Goal: Information Seeking & Learning: Check status

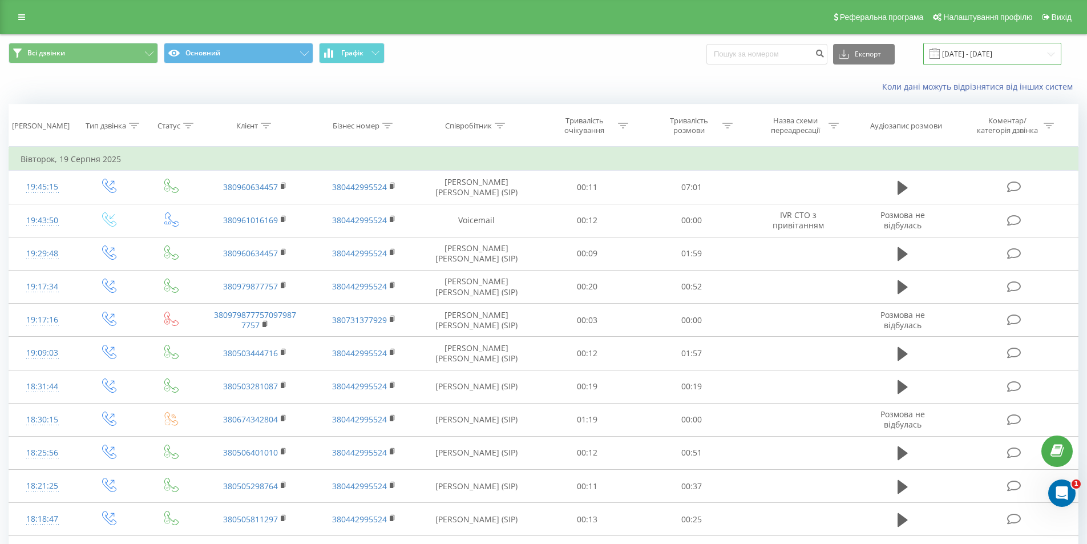
click at [977, 56] on input "19.08.2025 - 19.08.2025" at bounding box center [993, 54] width 138 height 22
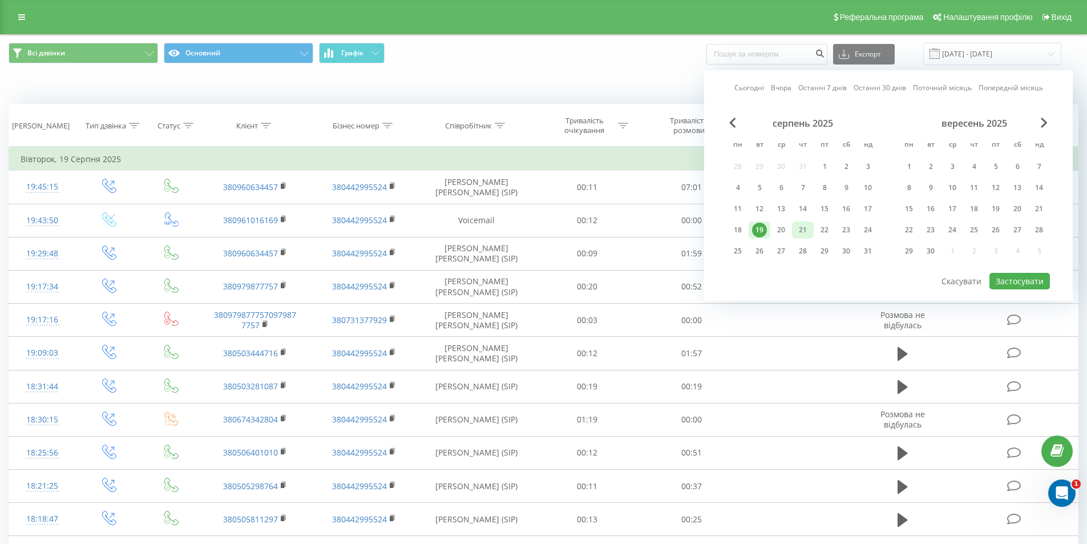
click at [803, 227] on div "21" at bounding box center [803, 230] width 15 height 15
click at [1024, 281] on button "Застосувати" at bounding box center [1020, 281] width 61 height 17
type input "[DATE] - [DATE]"
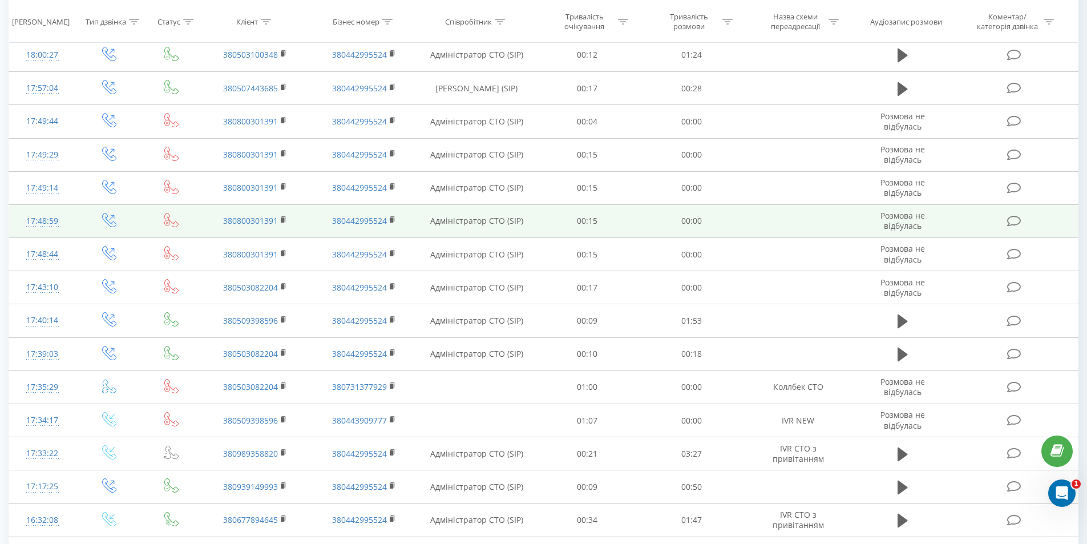
scroll to position [509, 0]
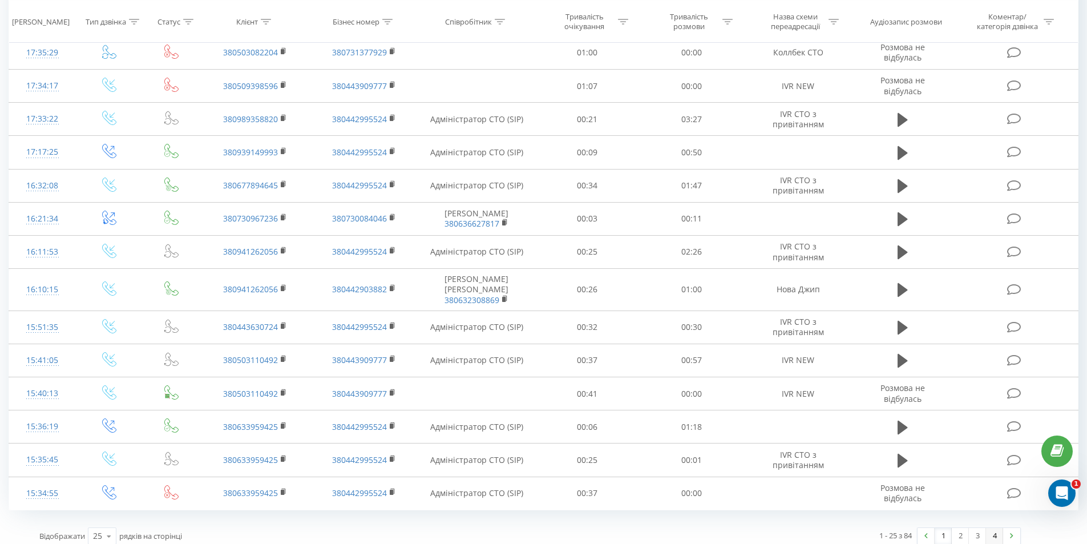
click at [992, 528] on link "4" at bounding box center [994, 536] width 17 height 16
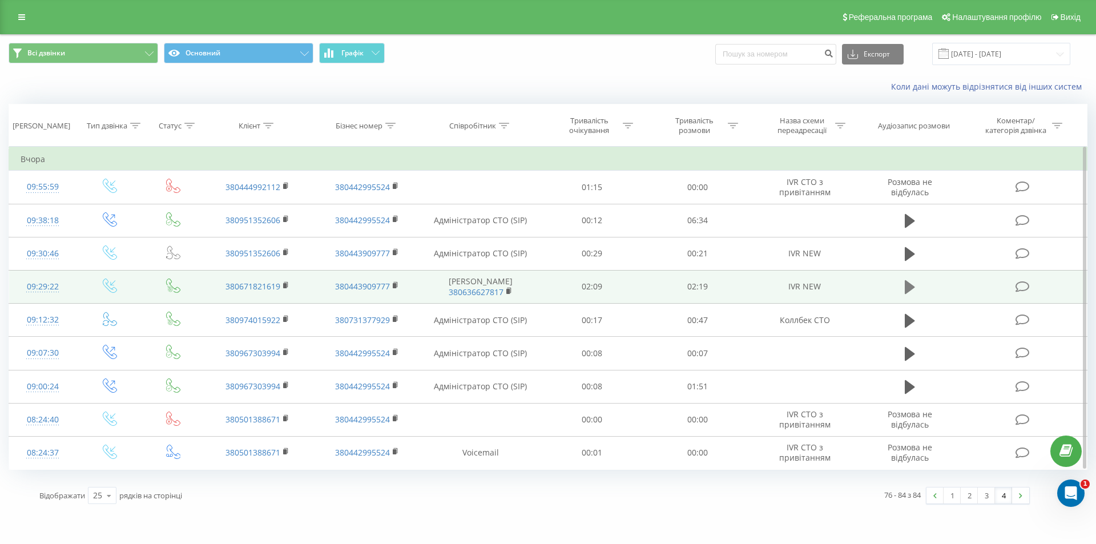
click at [906, 283] on icon at bounding box center [910, 287] width 10 height 14
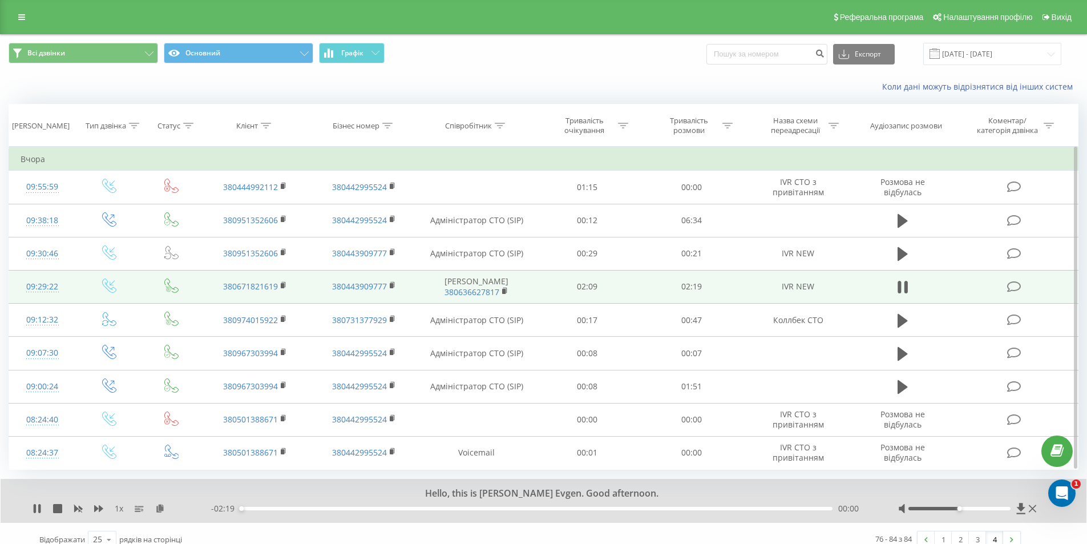
click at [1010, 506] on div at bounding box center [968, 508] width 141 height 11
click at [1007, 508] on div at bounding box center [960, 508] width 102 height 3
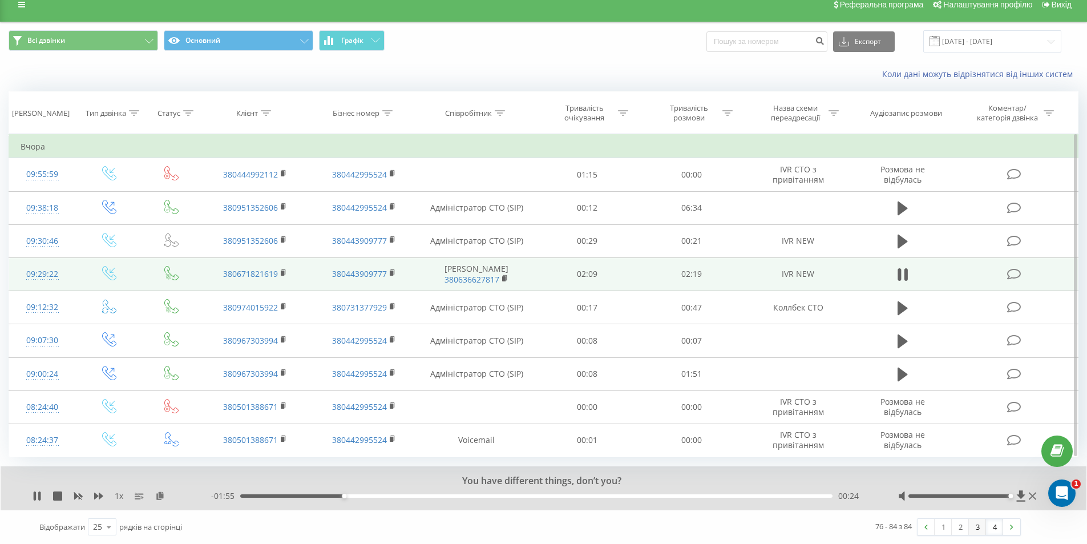
click at [981, 529] on link "3" at bounding box center [977, 527] width 17 height 16
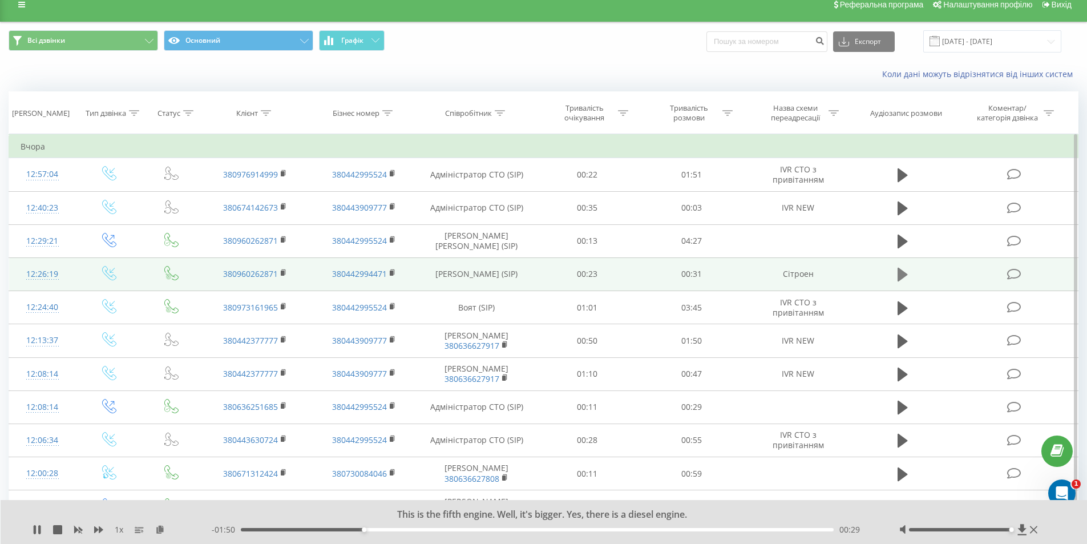
click at [902, 276] on icon at bounding box center [903, 275] width 10 height 14
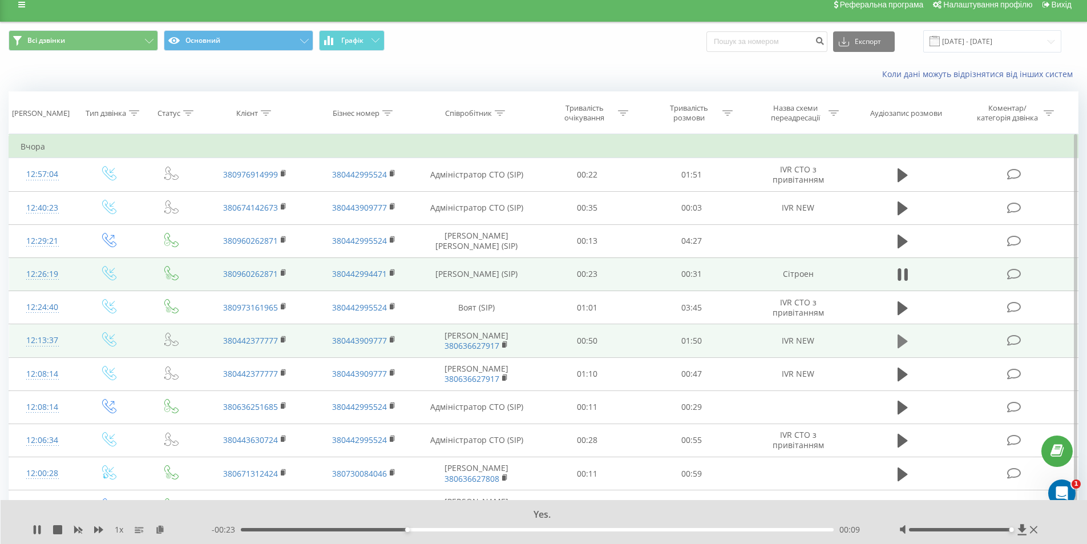
click at [899, 342] on icon at bounding box center [903, 341] width 10 height 14
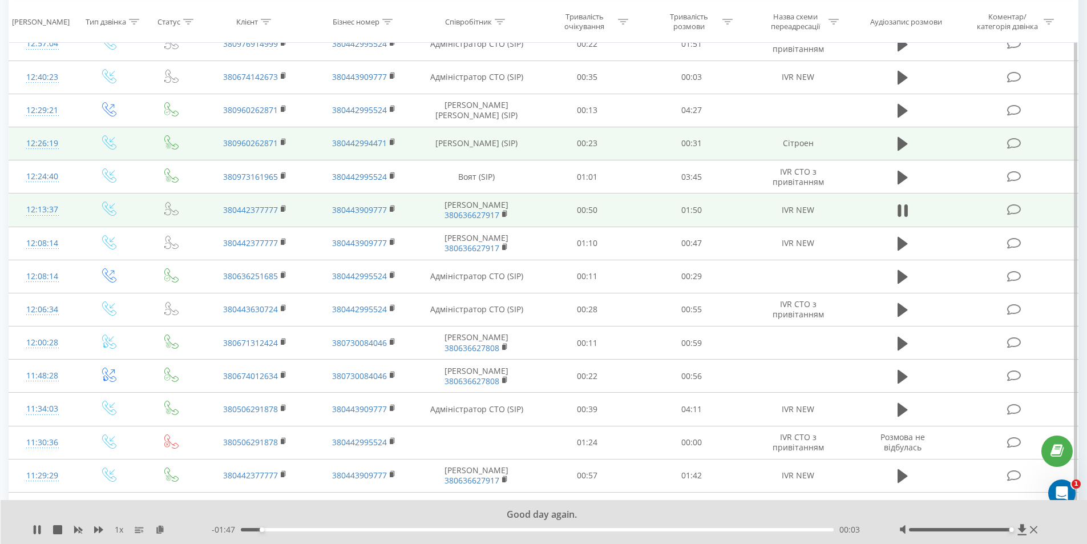
scroll to position [171, 0]
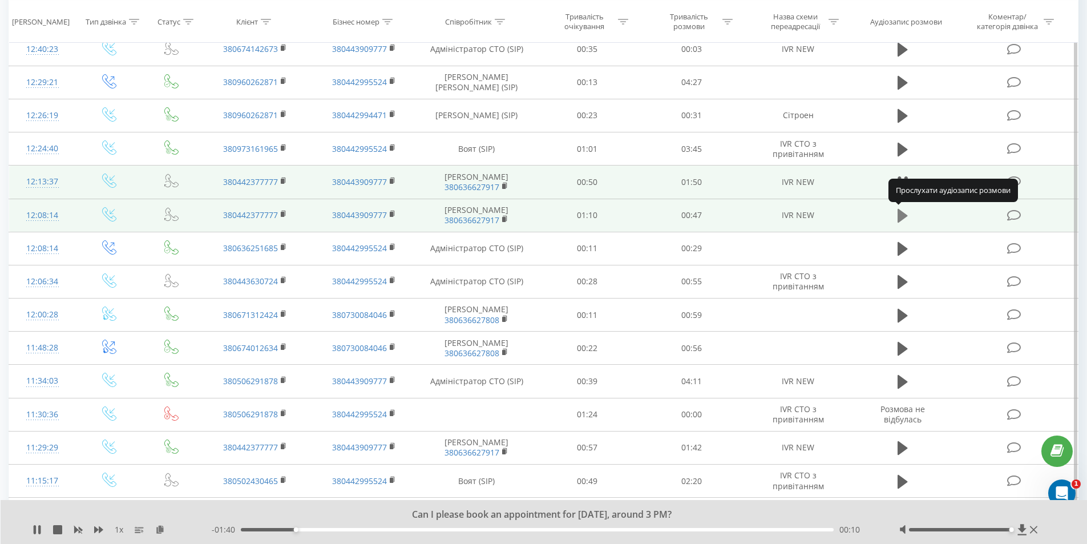
click at [905, 216] on icon at bounding box center [903, 216] width 10 height 14
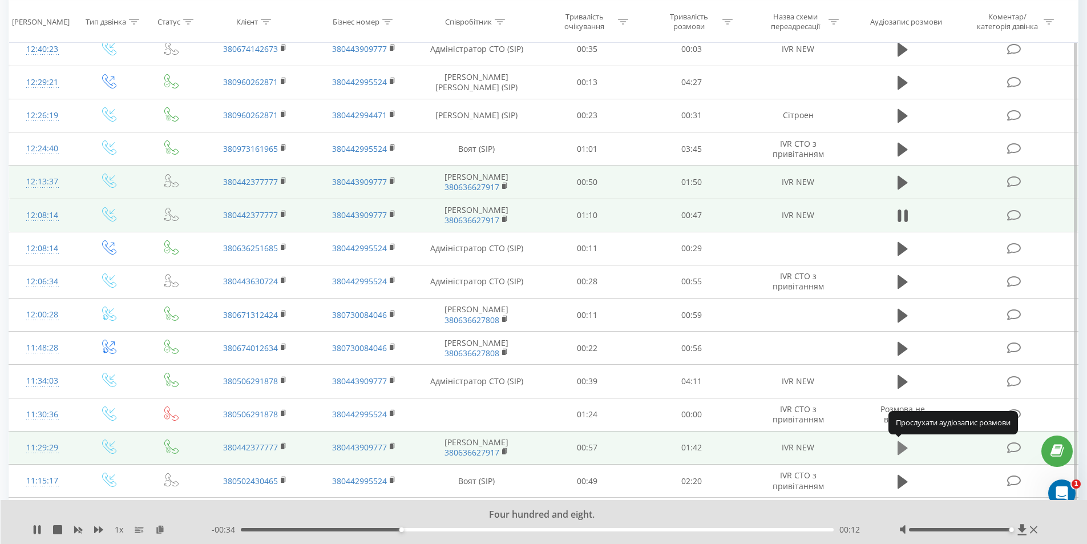
click at [902, 446] on icon at bounding box center [903, 448] width 10 height 14
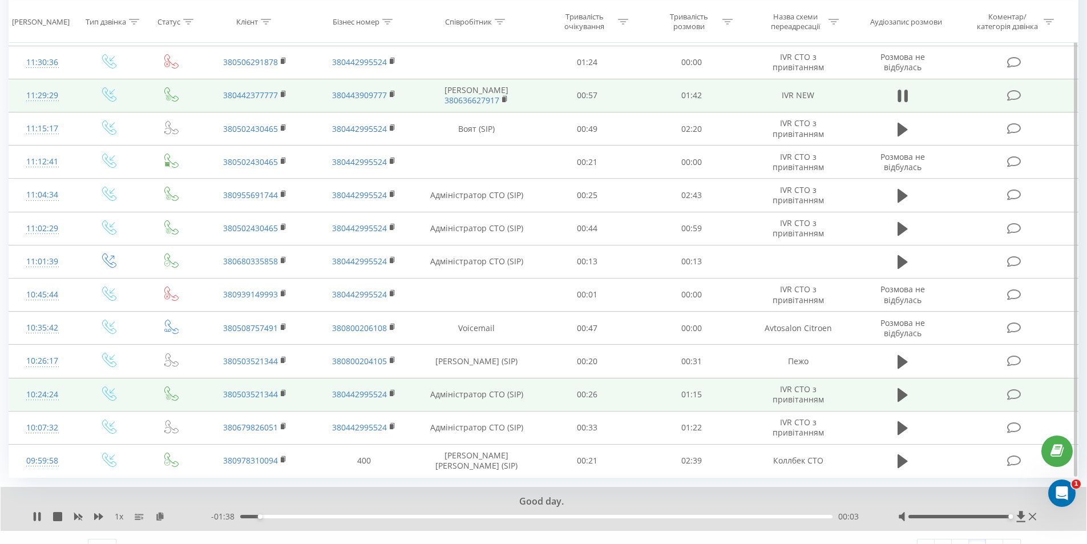
scroll to position [544, 0]
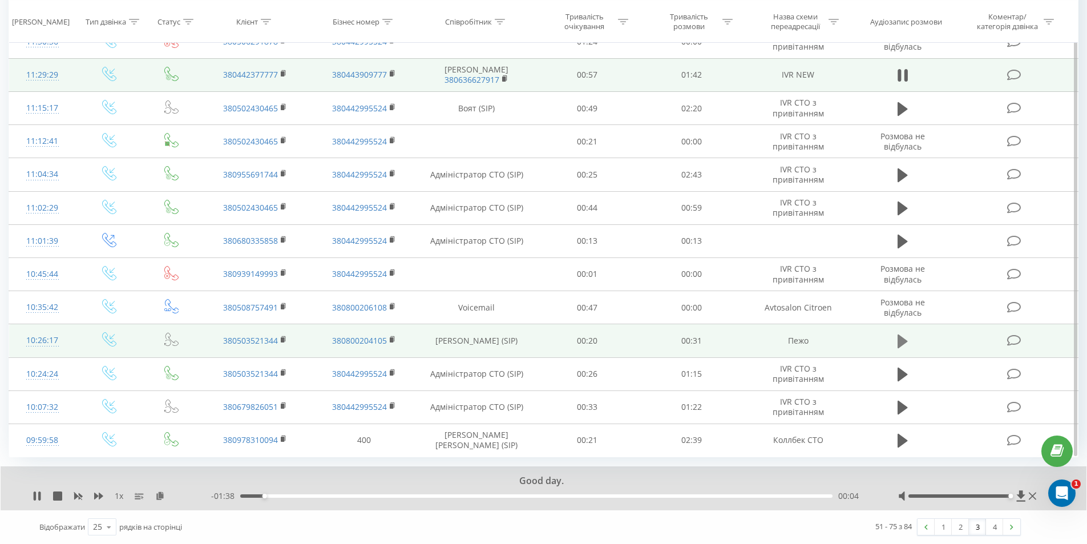
click at [901, 345] on icon at bounding box center [903, 341] width 10 height 14
click at [962, 530] on link "2" at bounding box center [960, 527] width 17 height 16
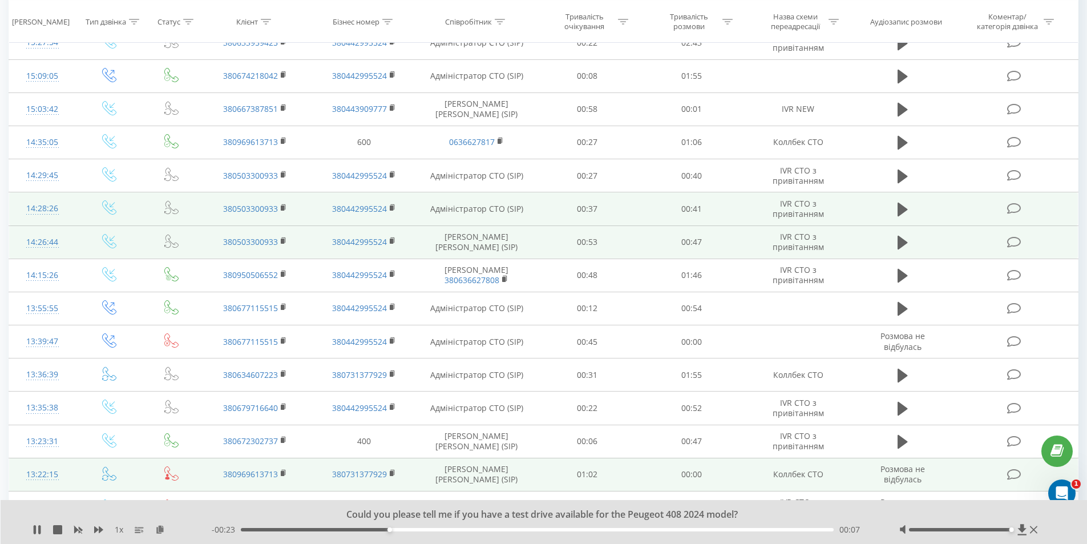
scroll to position [75, 0]
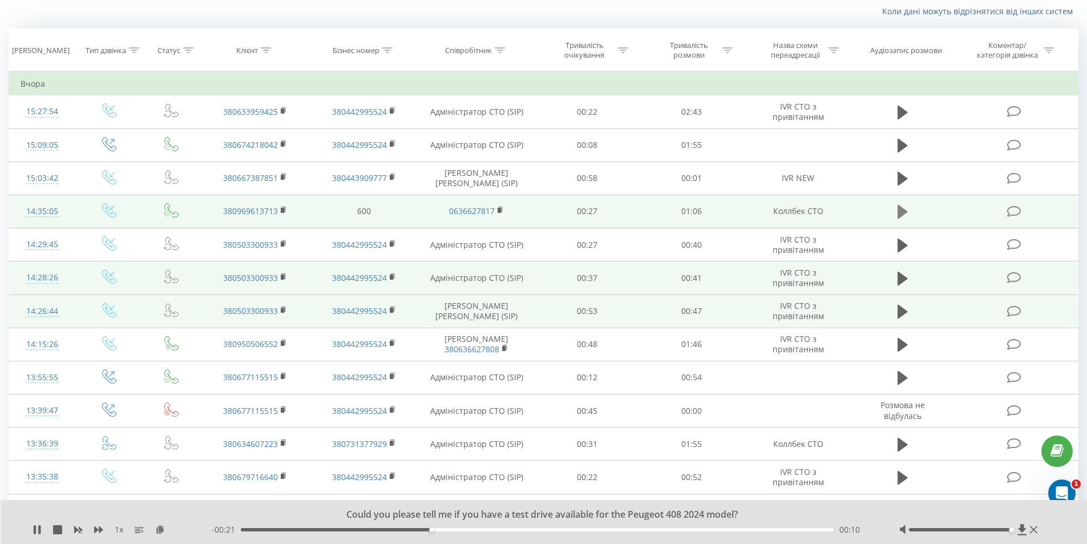
click at [900, 207] on icon at bounding box center [903, 212] width 10 height 14
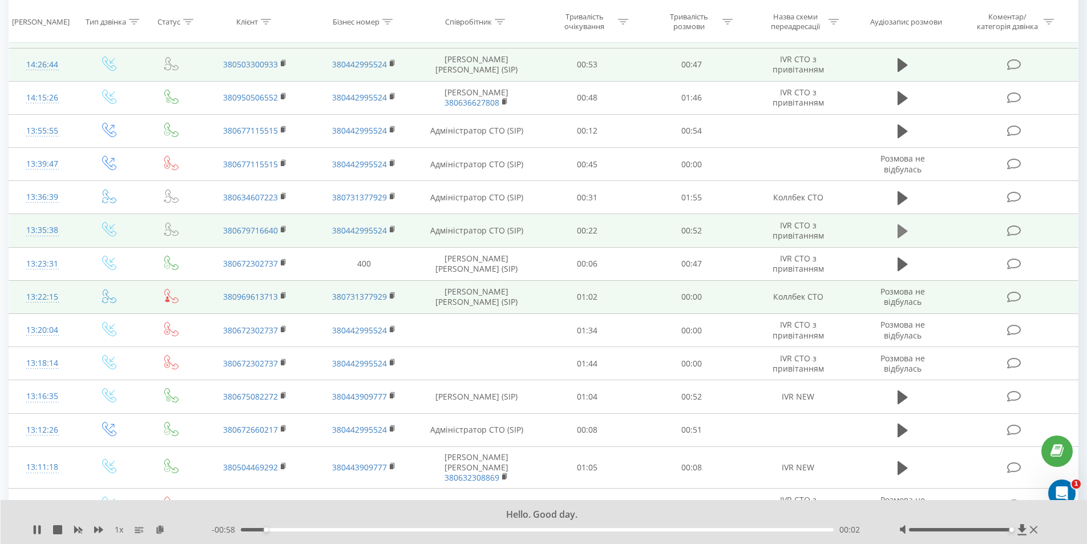
scroll to position [361, 0]
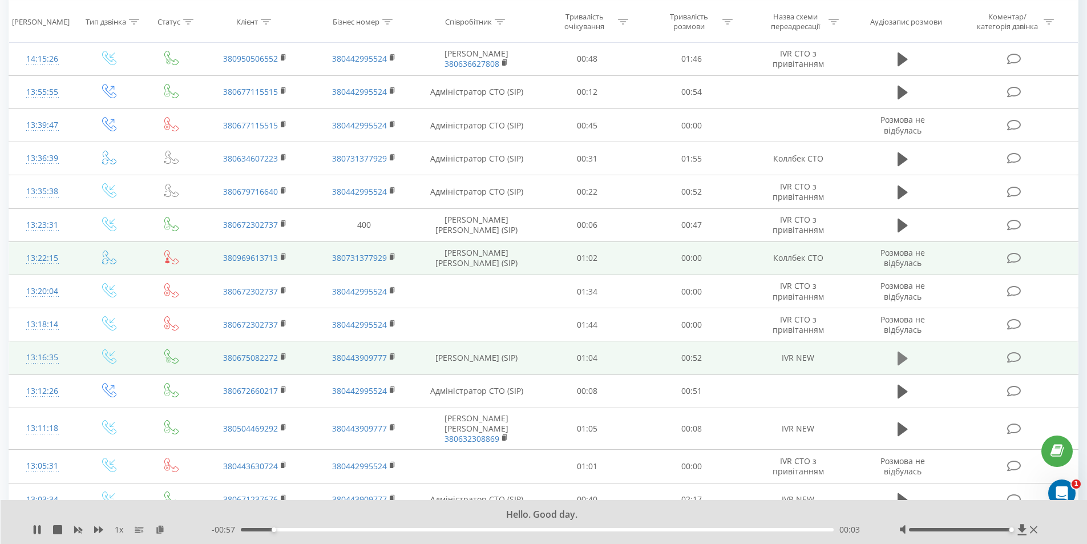
click at [902, 364] on icon at bounding box center [903, 358] width 10 height 16
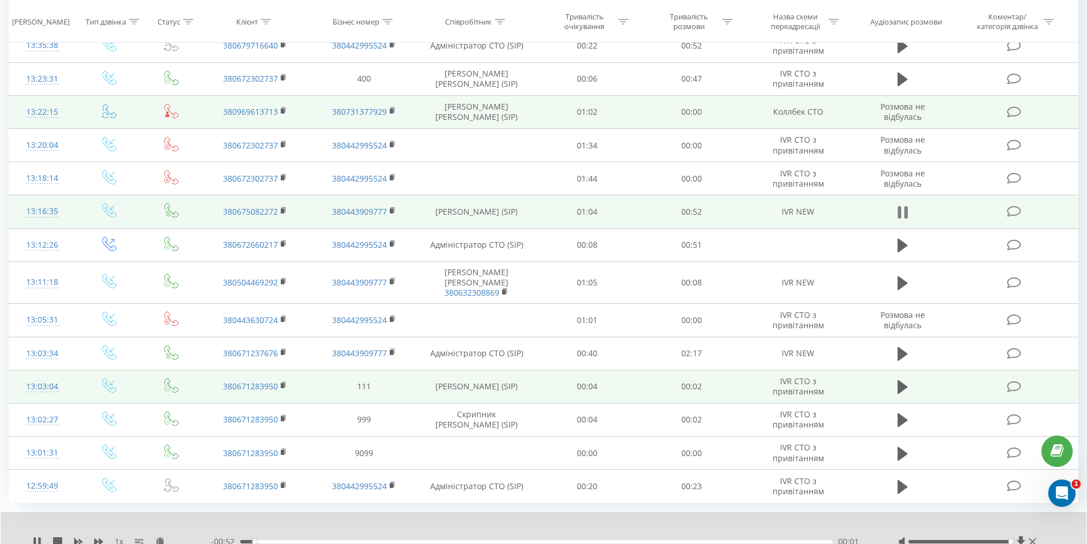
scroll to position [553, 0]
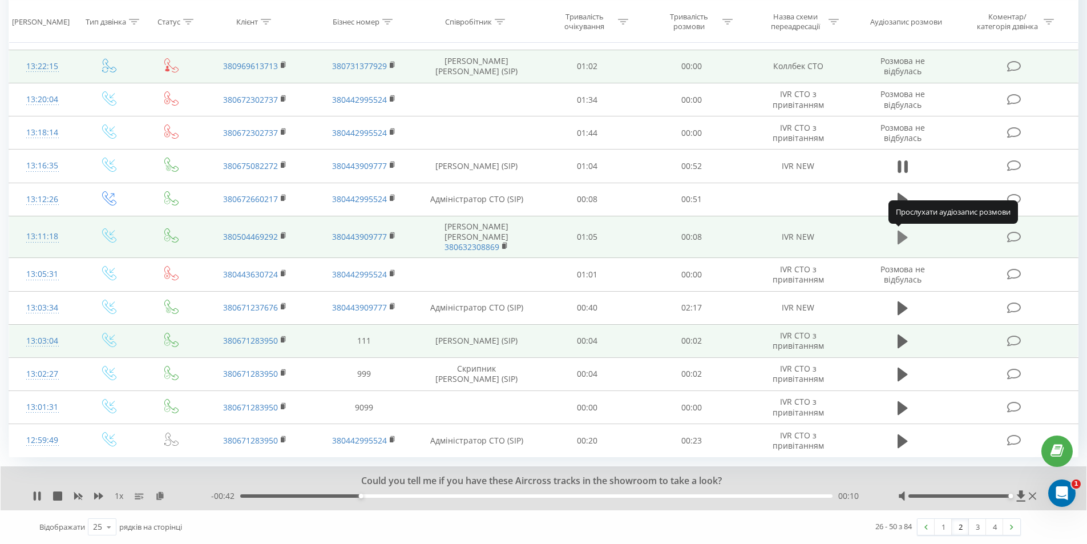
click at [901, 237] on icon at bounding box center [903, 238] width 10 height 14
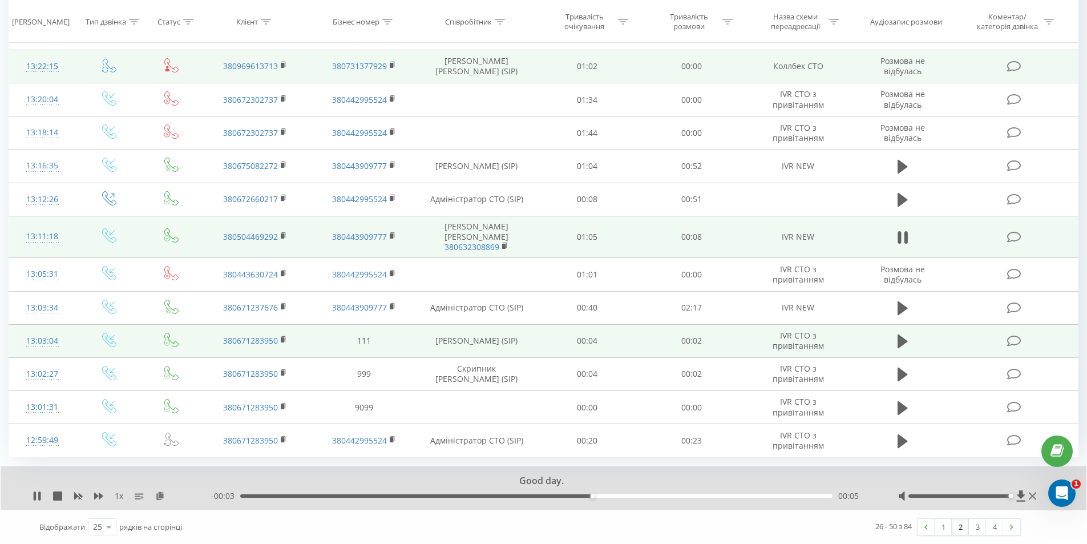
click at [901, 237] on icon at bounding box center [903, 237] width 10 height 16
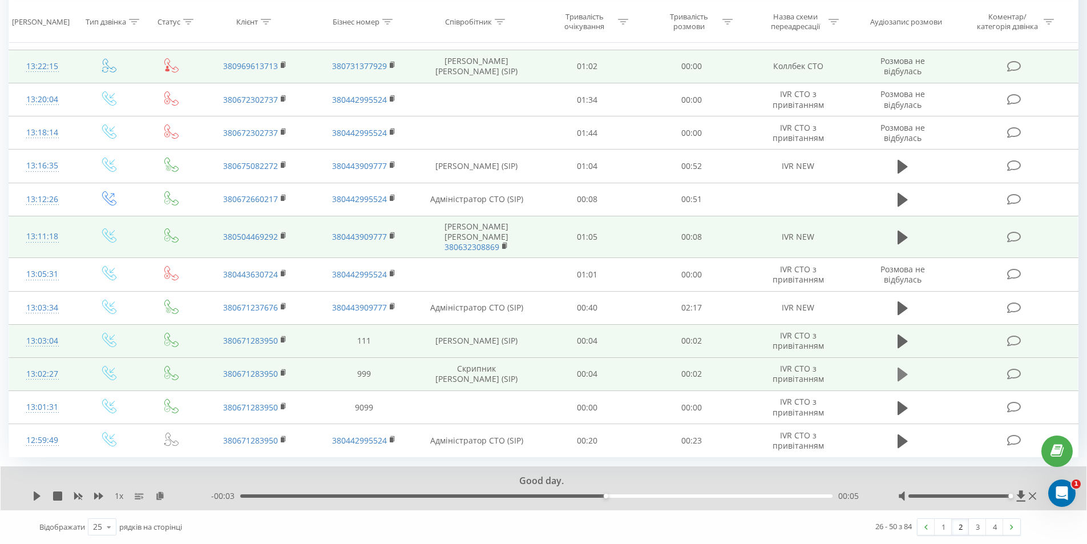
click at [899, 372] on icon at bounding box center [903, 375] width 10 height 14
click at [938, 526] on link "1" at bounding box center [943, 527] width 17 height 16
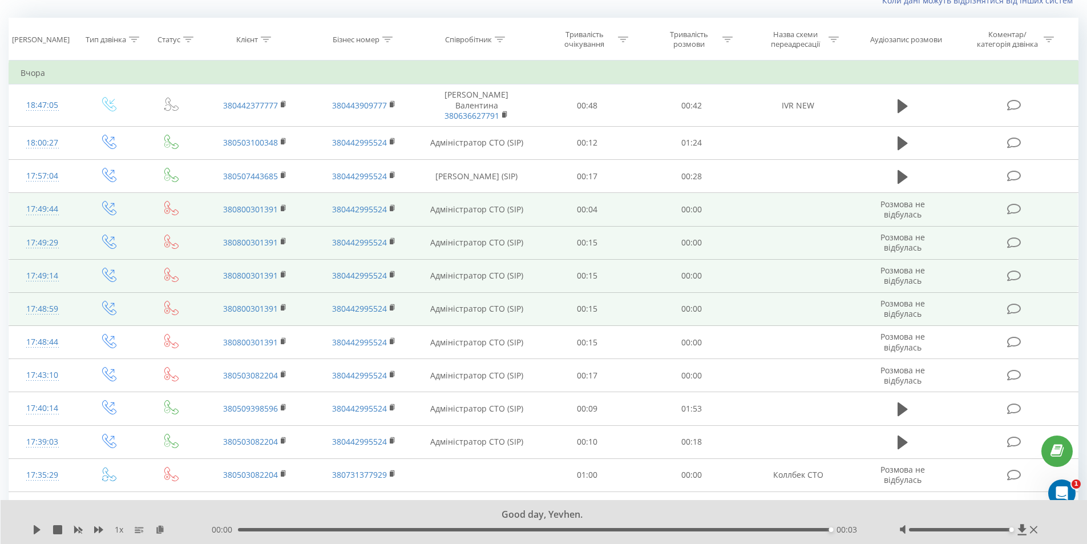
scroll to position [75, 0]
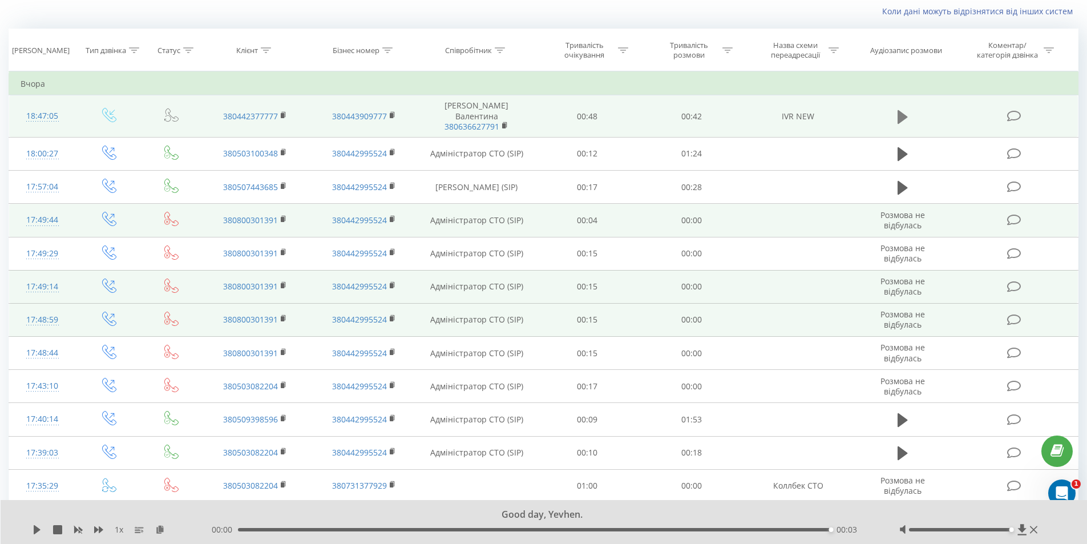
click at [903, 114] on icon at bounding box center [903, 117] width 10 height 14
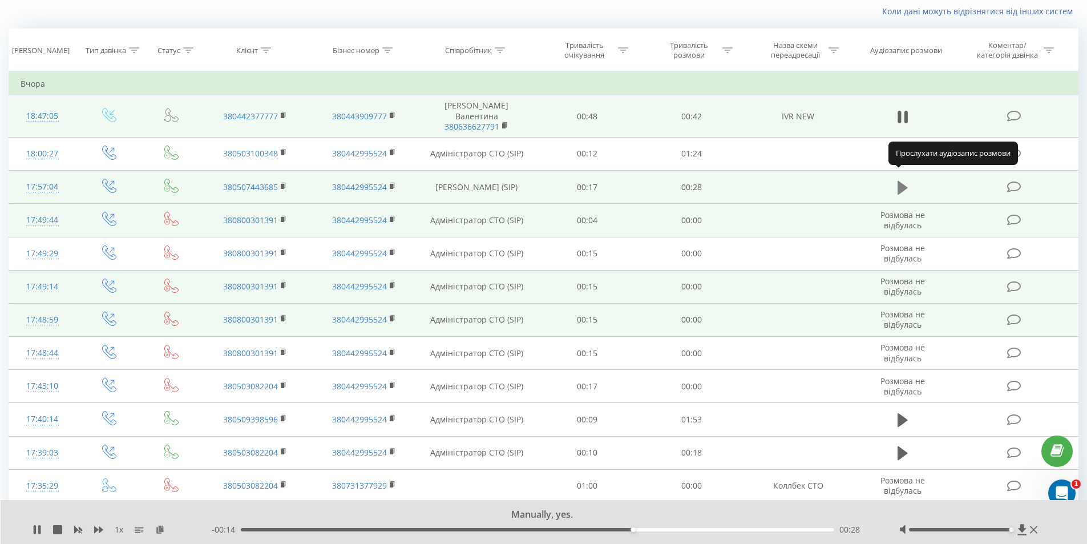
click at [902, 180] on icon at bounding box center [903, 187] width 10 height 14
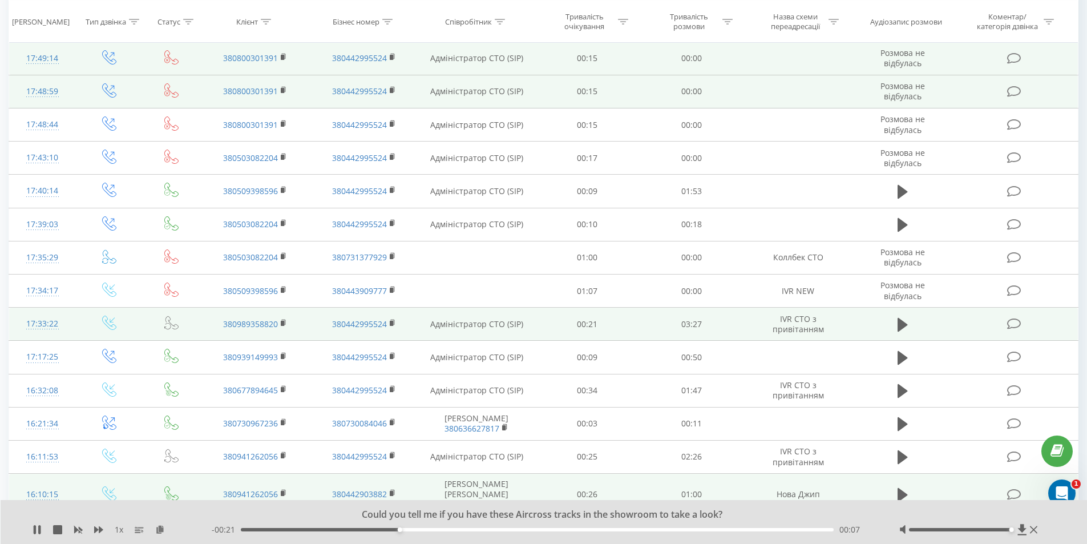
scroll to position [361, 0]
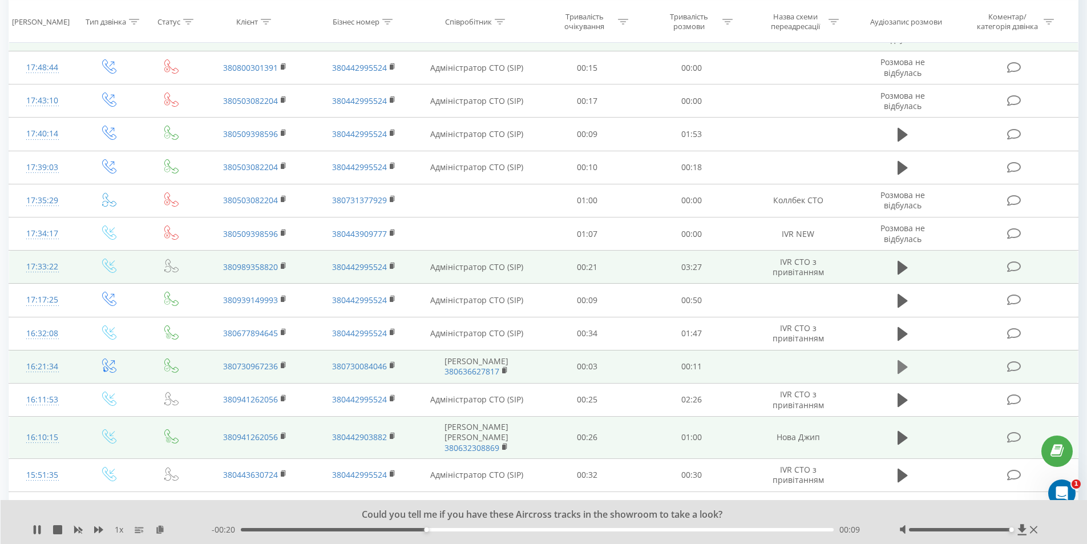
click at [900, 360] on icon at bounding box center [903, 367] width 10 height 14
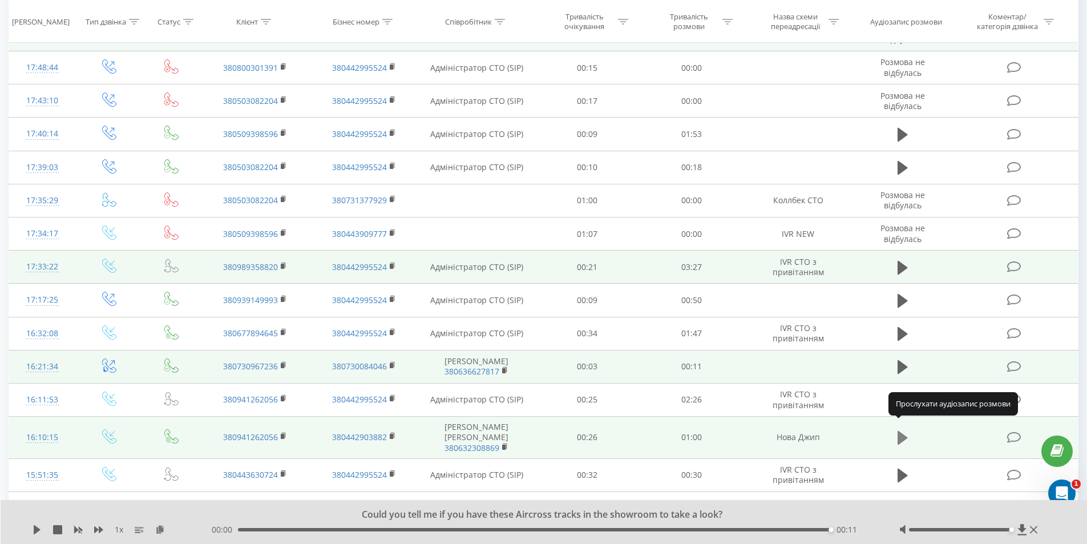
click at [902, 432] on icon at bounding box center [903, 438] width 10 height 14
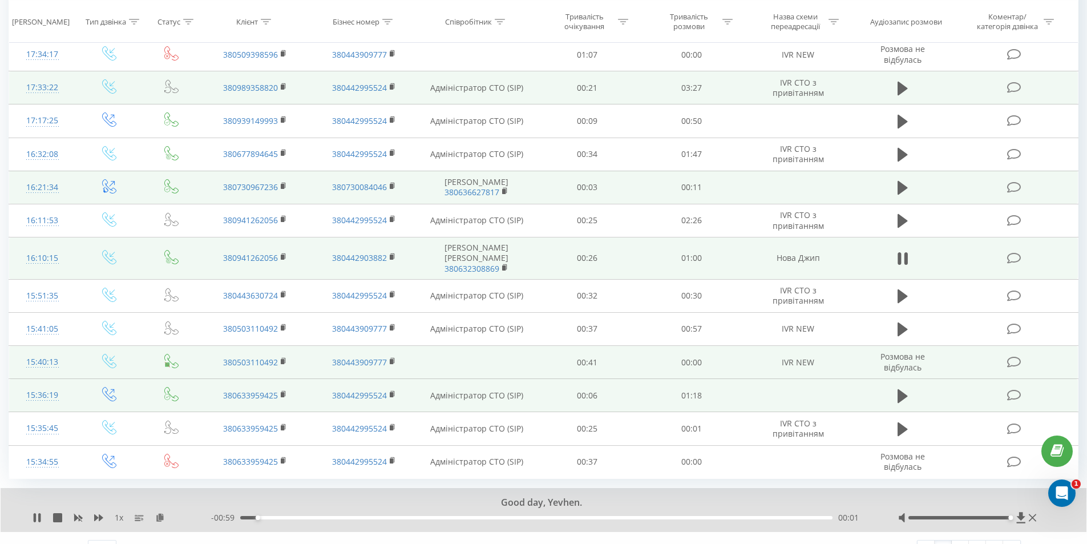
scroll to position [553, 0]
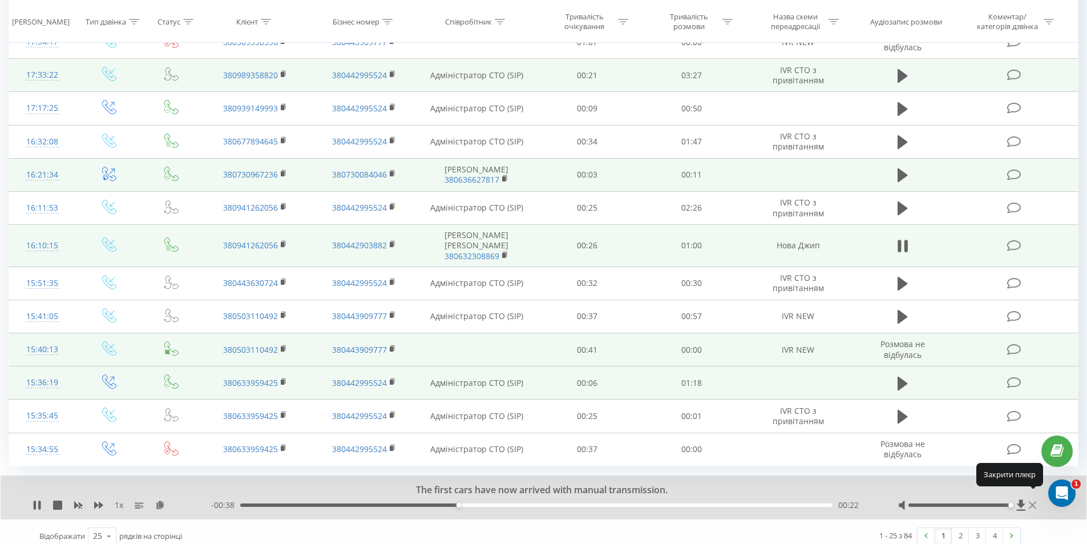
click at [1032, 501] on icon at bounding box center [1032, 504] width 7 height 7
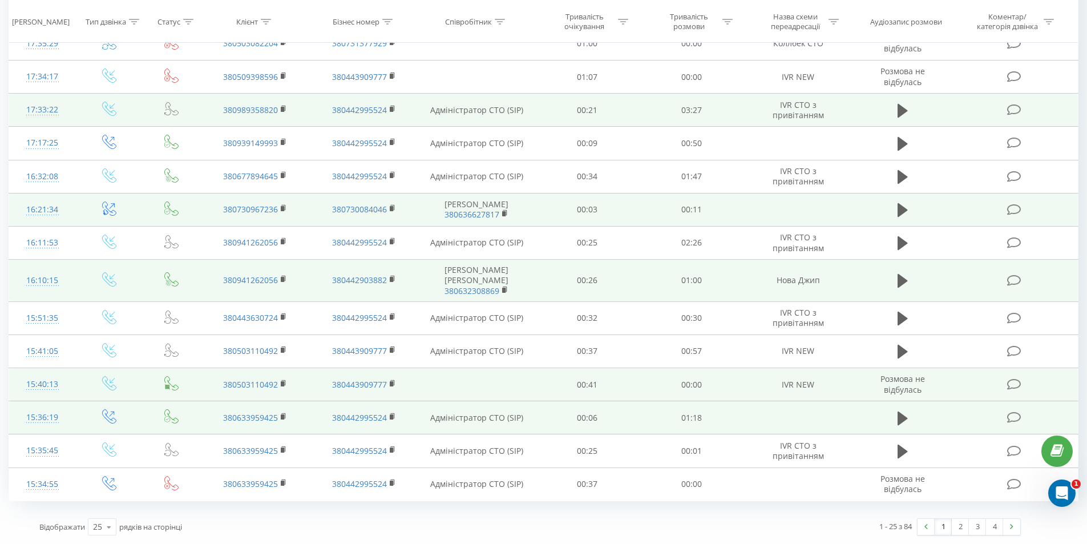
scroll to position [509, 0]
